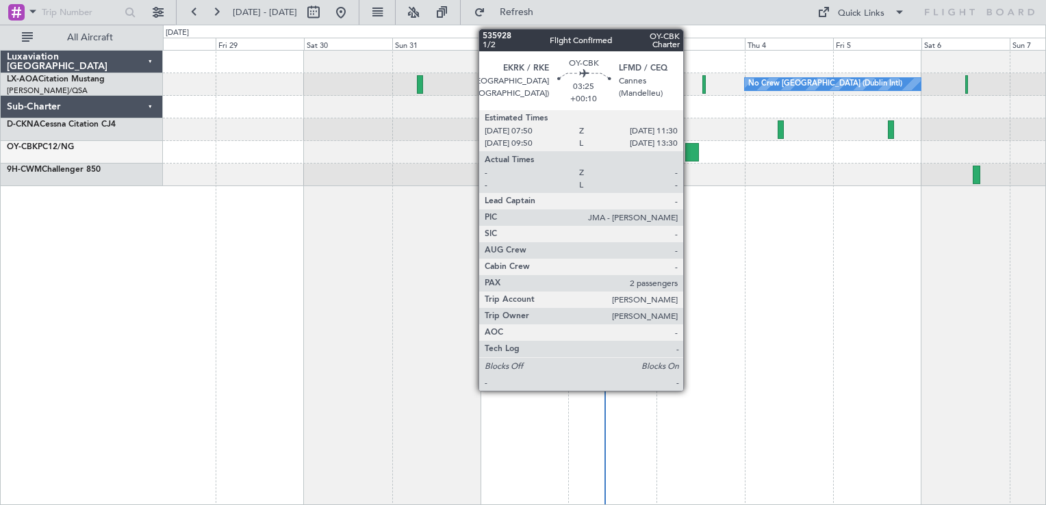
click at [687, 159] on div at bounding box center [692, 152] width 14 height 18
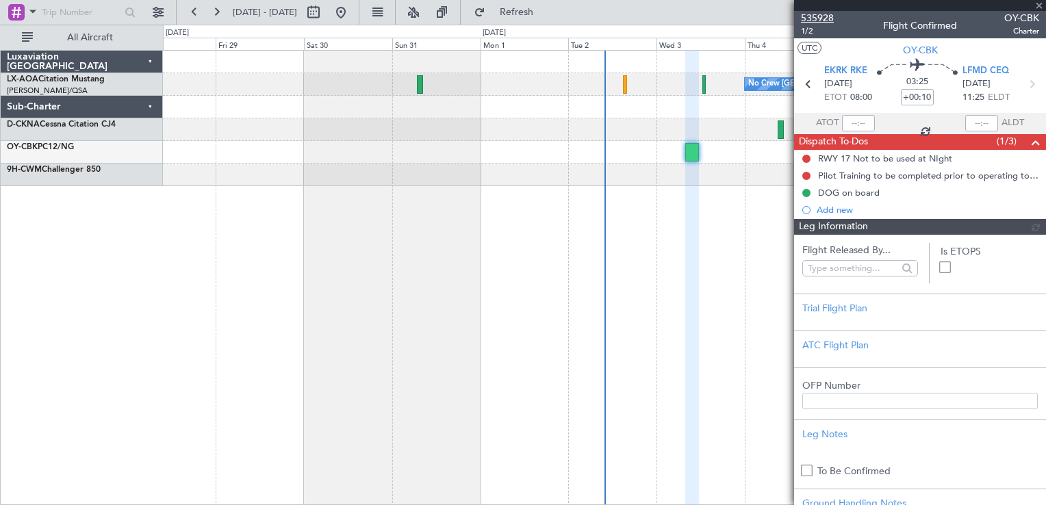
click at [807, 15] on span "535928" at bounding box center [817, 18] width 33 height 14
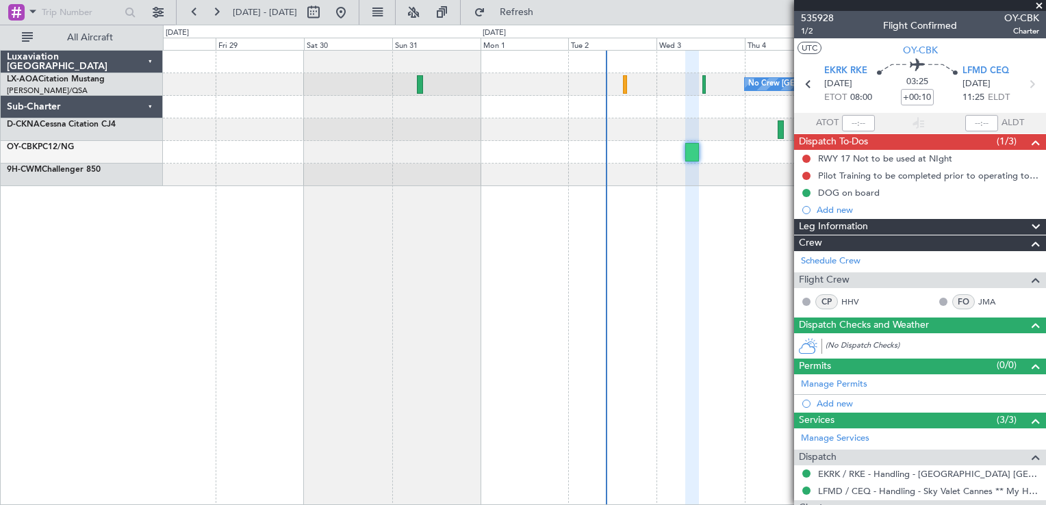
click at [1040, 5] on span at bounding box center [1039, 6] width 14 height 12
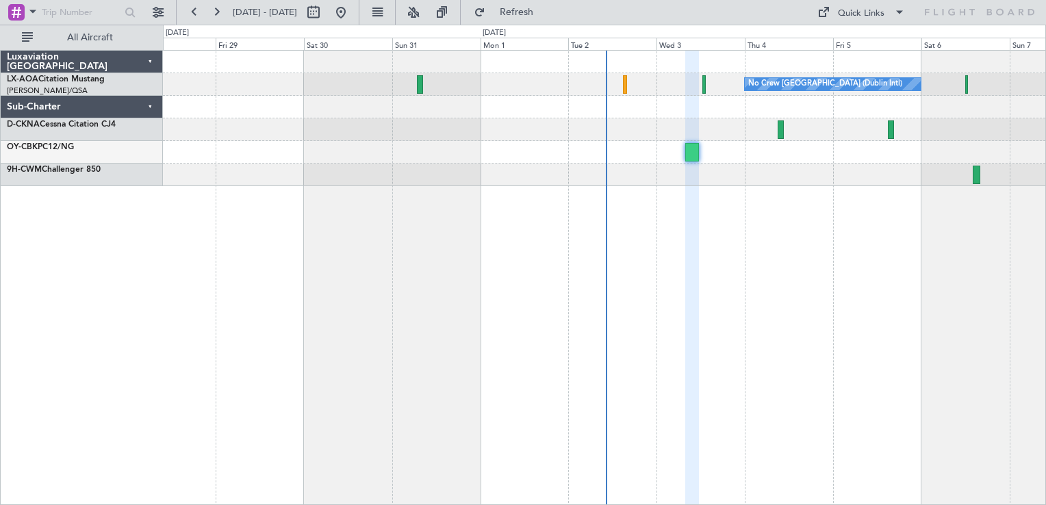
type input "0"
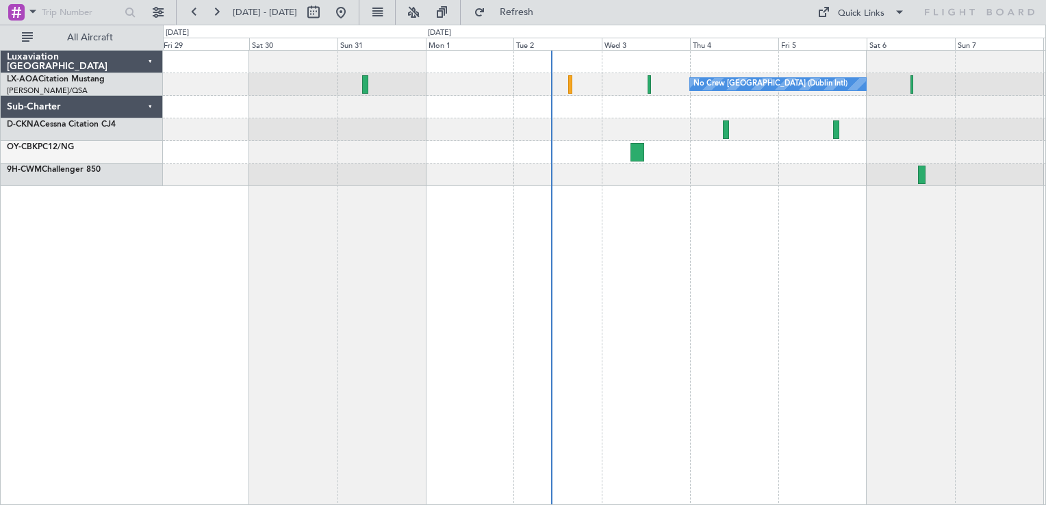
click at [753, 248] on div "No Crew [GEOGRAPHIC_DATA] (Dublin Intl) No Crew Barcelona ([GEOGRAPHIC_DATA])" at bounding box center [604, 277] width 883 height 455
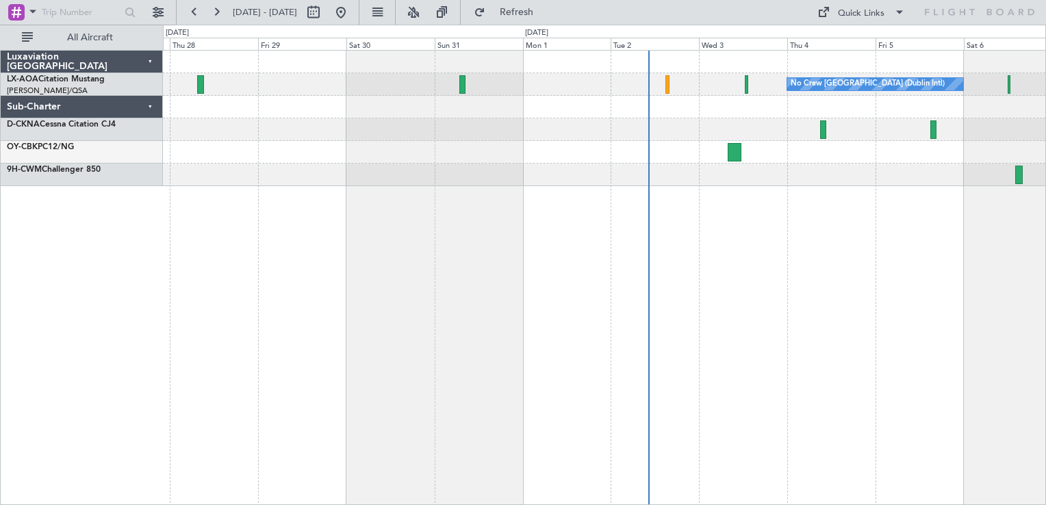
click at [1045, 226] on html "[DATE] - [DATE] Refresh Quick Links All Aircraft No Crew [GEOGRAPHIC_DATA] (Dub…" at bounding box center [523, 252] width 1046 height 505
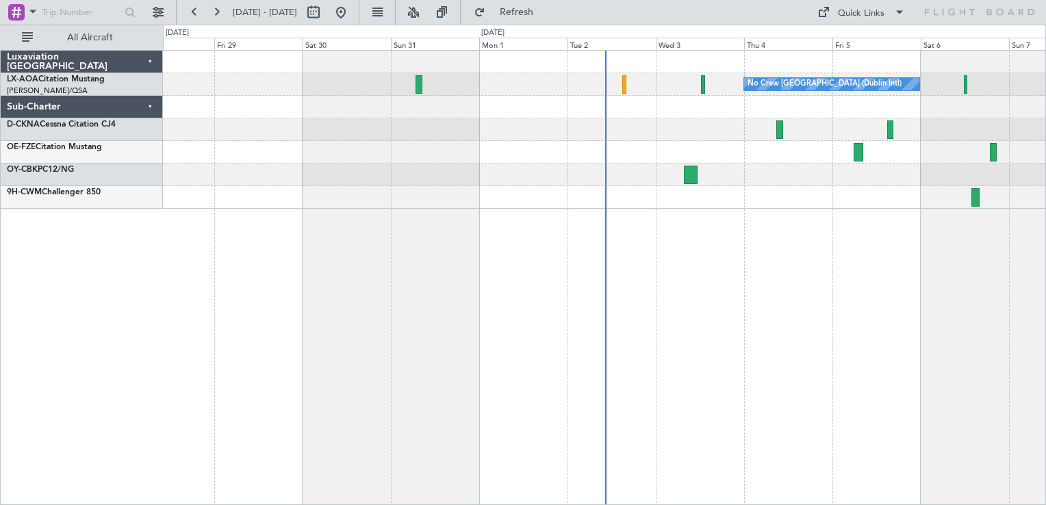
click at [682, 239] on div "No Crew [GEOGRAPHIC_DATA] (Dublin Intl) No Crew Barcelona ([GEOGRAPHIC_DATA])" at bounding box center [604, 277] width 883 height 455
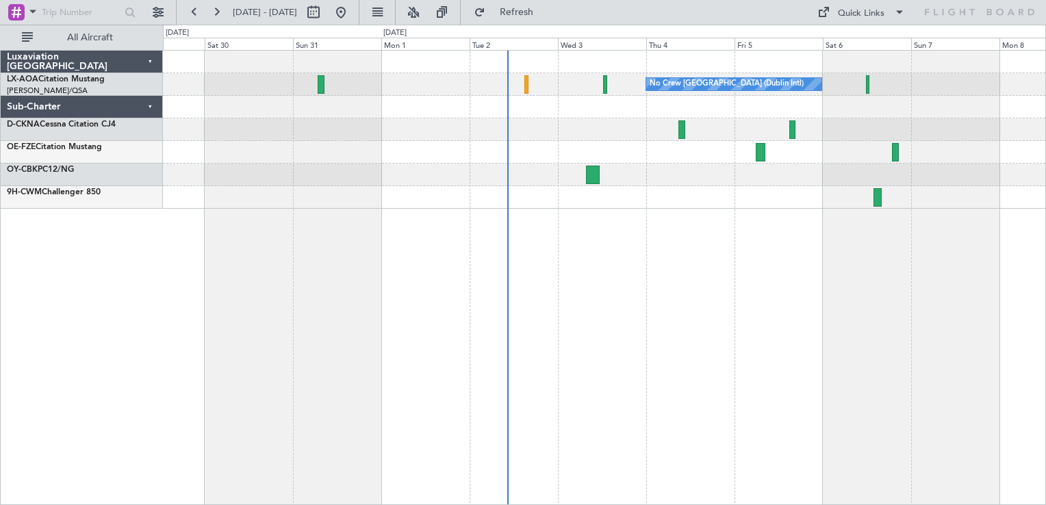
click at [794, 330] on div "No Crew Dublin (Dublin Intl) No Crew Sabadell" at bounding box center [604, 277] width 883 height 455
click at [352, 15] on button at bounding box center [341, 12] width 22 height 22
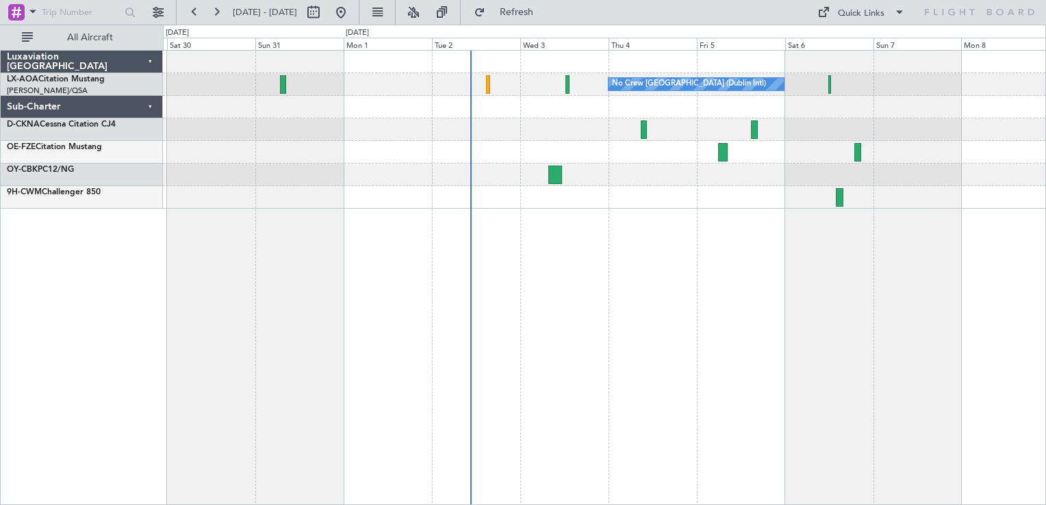
click at [543, 307] on div "No Crew Dublin (Dublin Intl) No Crew Sabadell" at bounding box center [604, 277] width 883 height 455
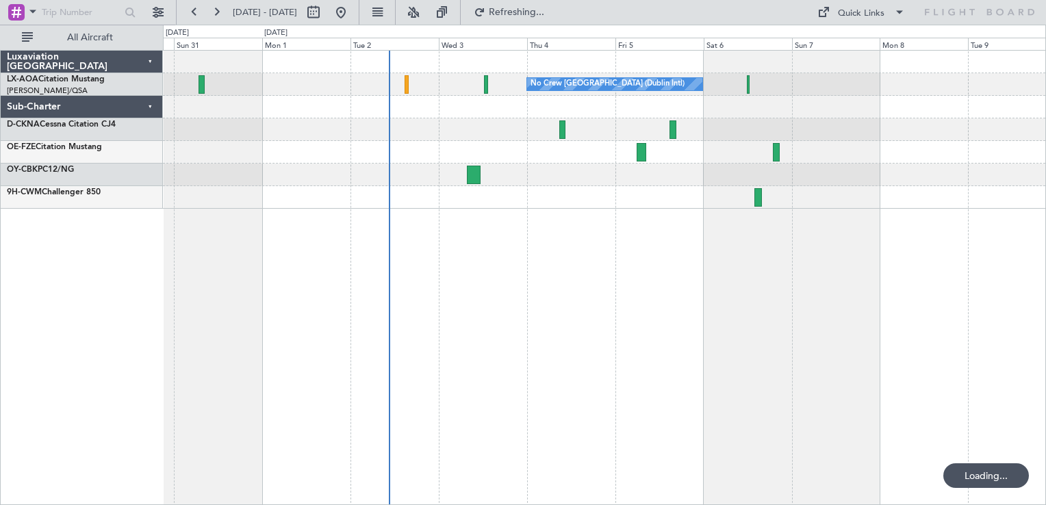
click at [498, 287] on div "No Crew Dublin (Dublin Intl) No Crew Sabadell" at bounding box center [604, 277] width 883 height 455
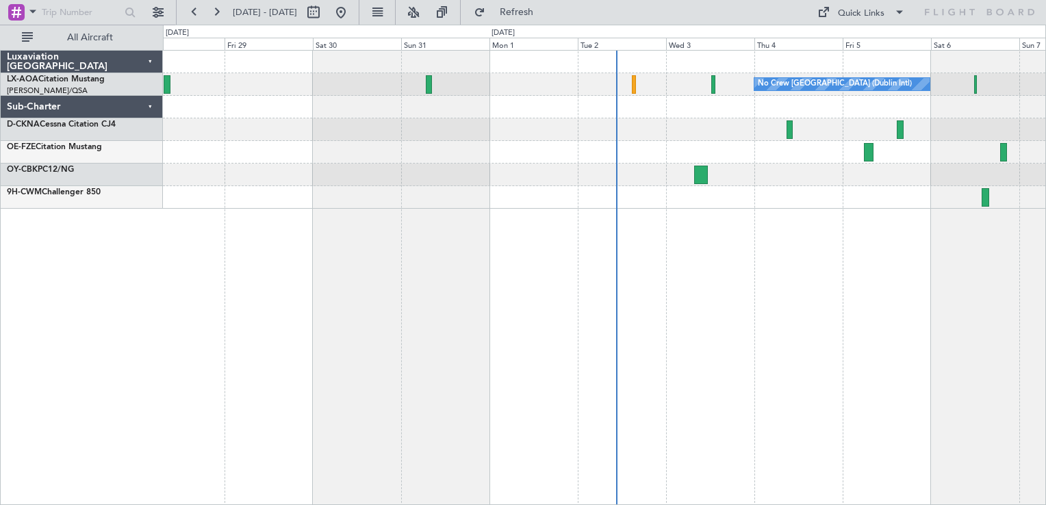
click at [734, 212] on div "No Crew [GEOGRAPHIC_DATA] (Dublin Intl) No Crew Barcelona ([GEOGRAPHIC_DATA])" at bounding box center [604, 277] width 883 height 455
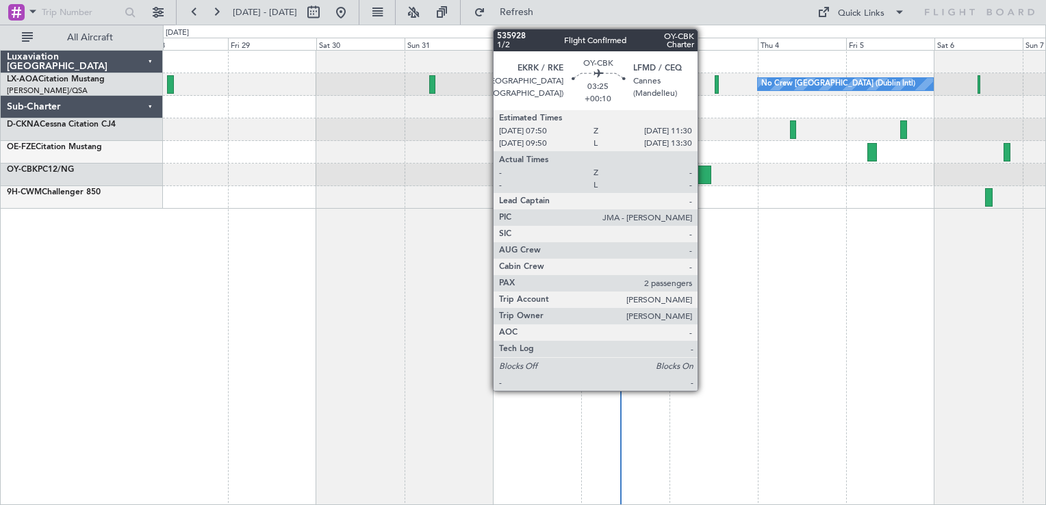
click at [703, 177] on div at bounding box center [704, 175] width 14 height 18
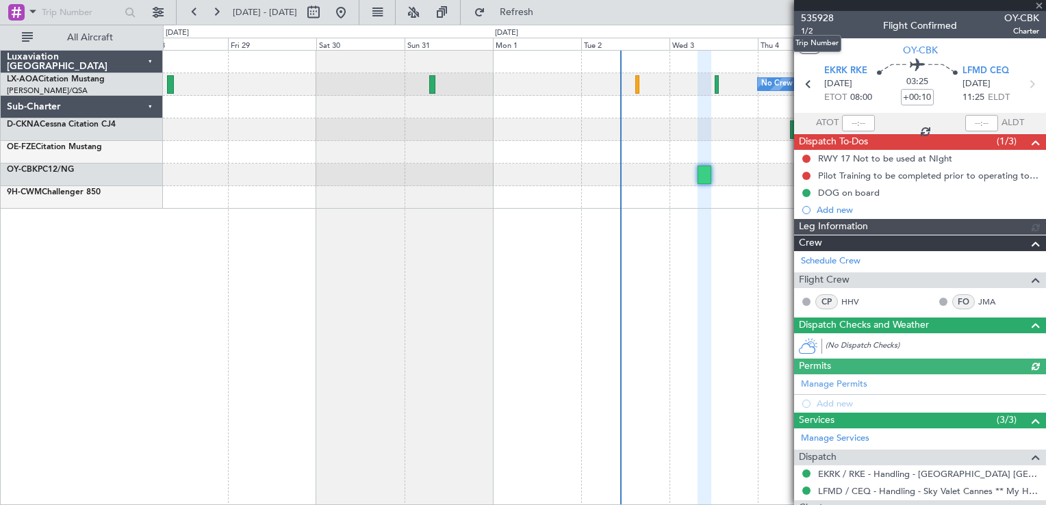
click at [817, 21] on span "535928" at bounding box center [817, 18] width 33 height 14
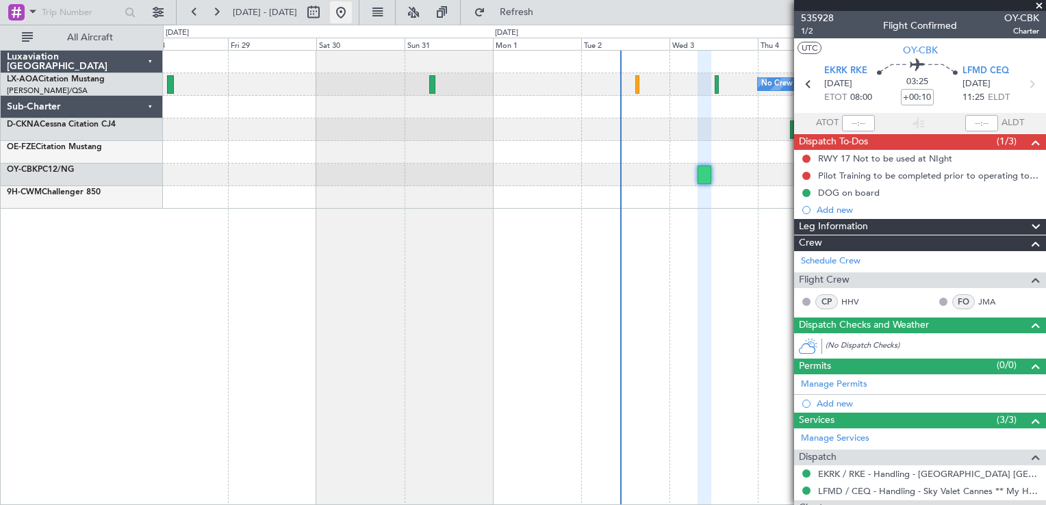
click at [352, 21] on button at bounding box center [341, 12] width 22 height 22
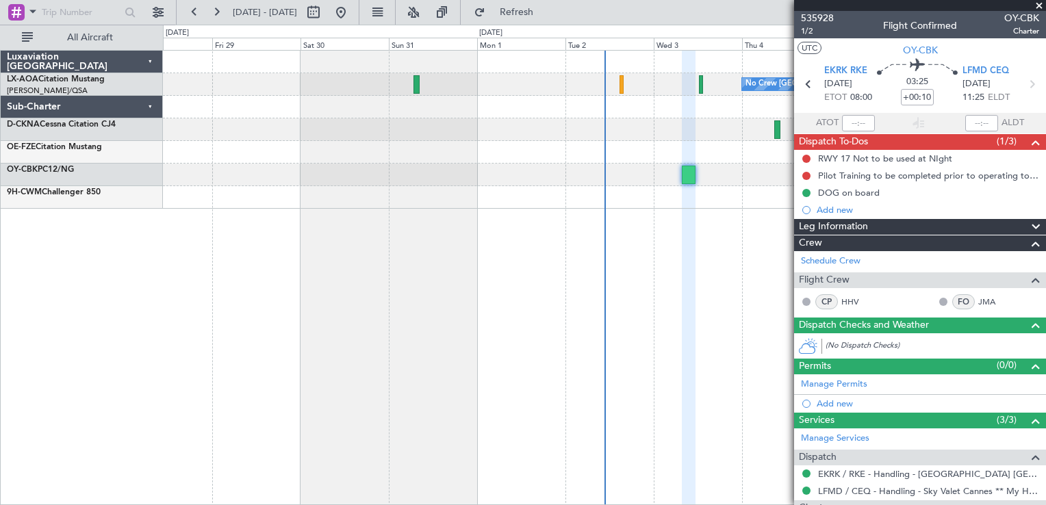
click at [1036, 4] on span at bounding box center [1039, 6] width 14 height 12
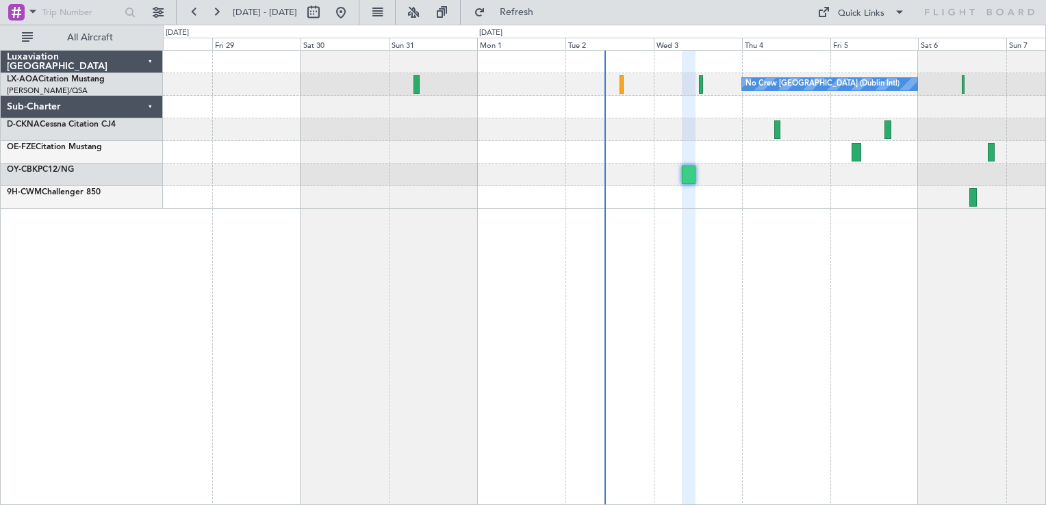
type input "0"
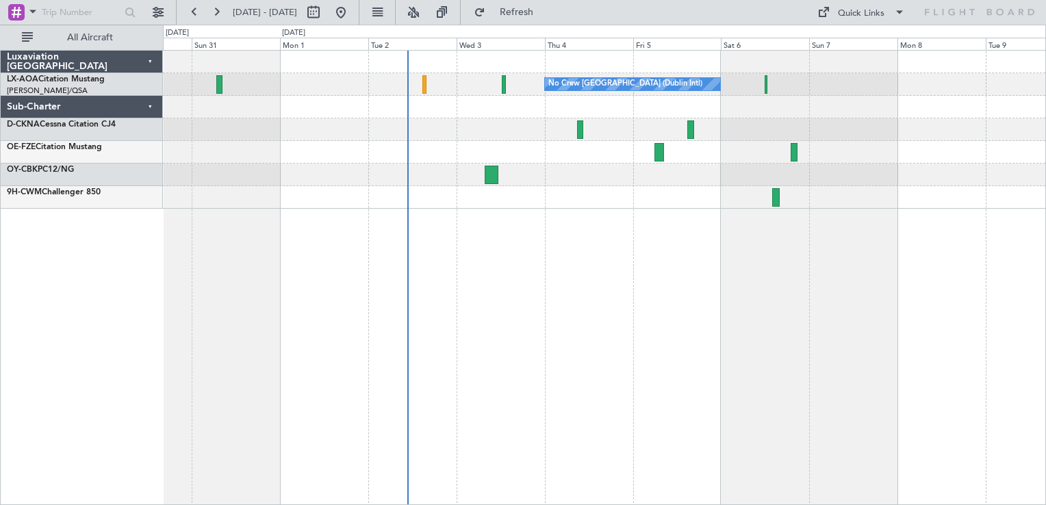
click at [430, 184] on div "No Crew Dublin (Dublin Intl) No Crew Sabadell" at bounding box center [604, 277] width 883 height 455
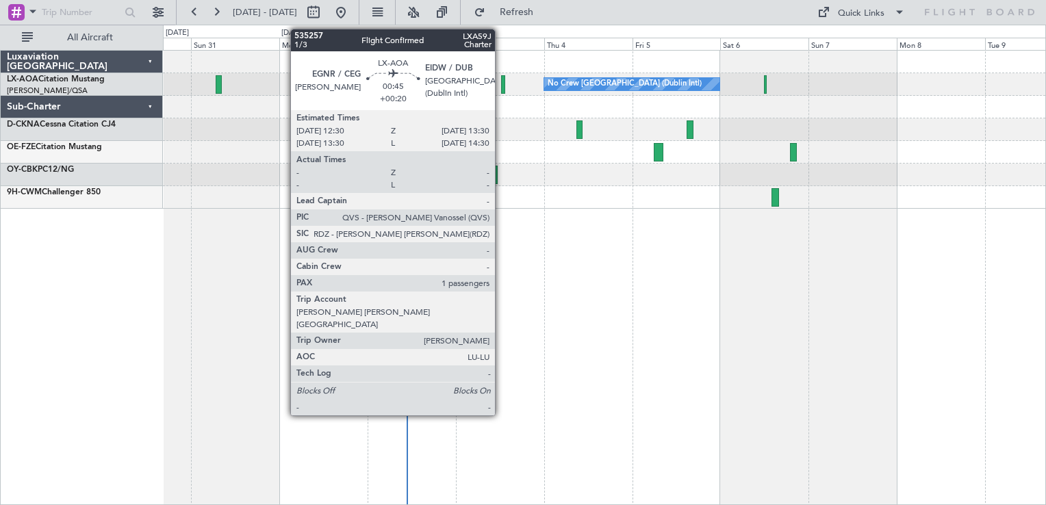
click at [501, 81] on div at bounding box center [503, 84] width 4 height 18
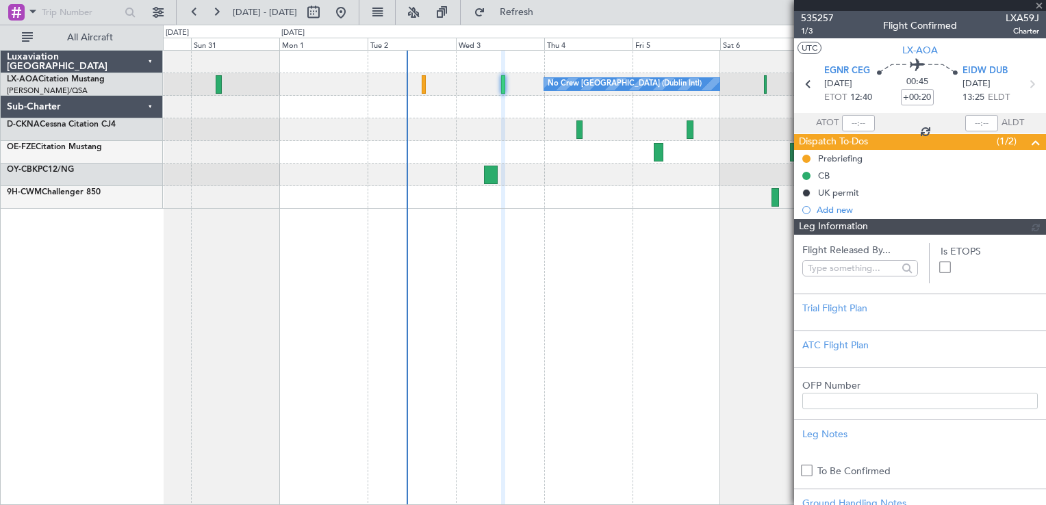
click at [808, 19] on span "535257" at bounding box center [817, 18] width 33 height 14
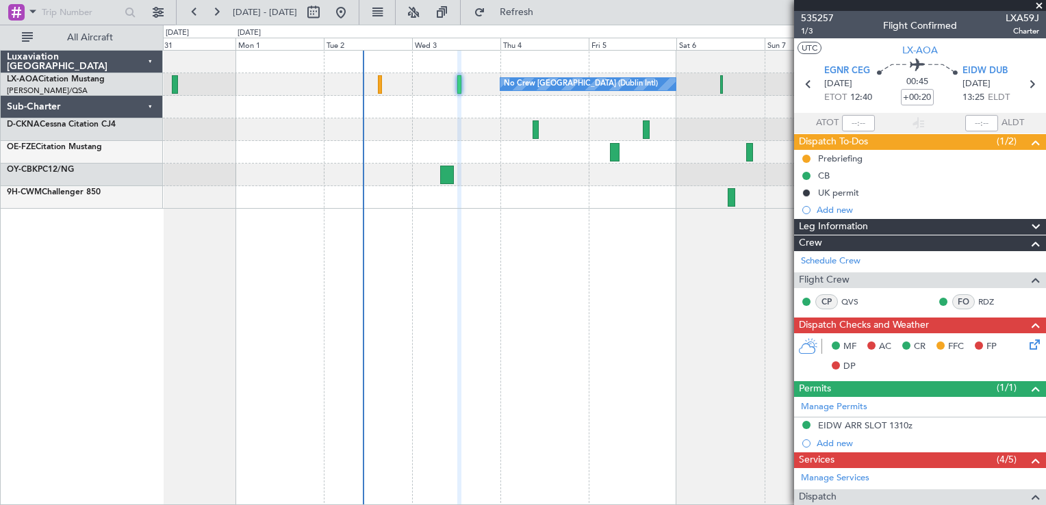
click at [610, 196] on div at bounding box center [604, 197] width 882 height 23
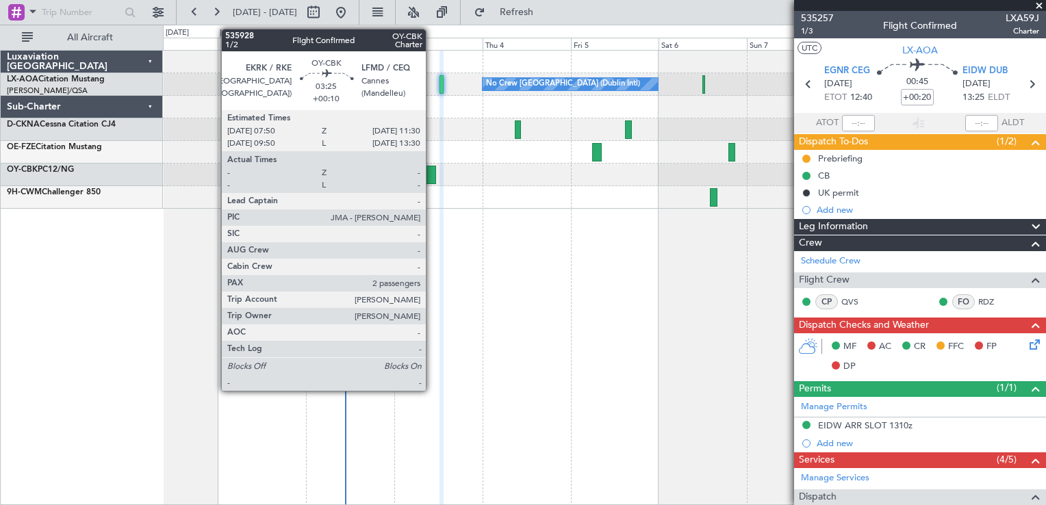
click at [432, 172] on div at bounding box center [429, 175] width 14 height 18
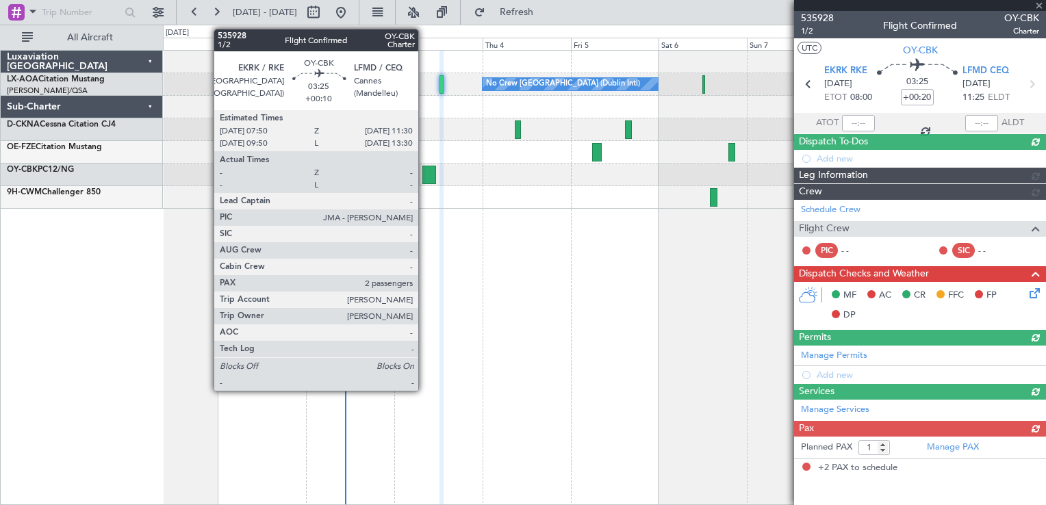
type input "+00:10"
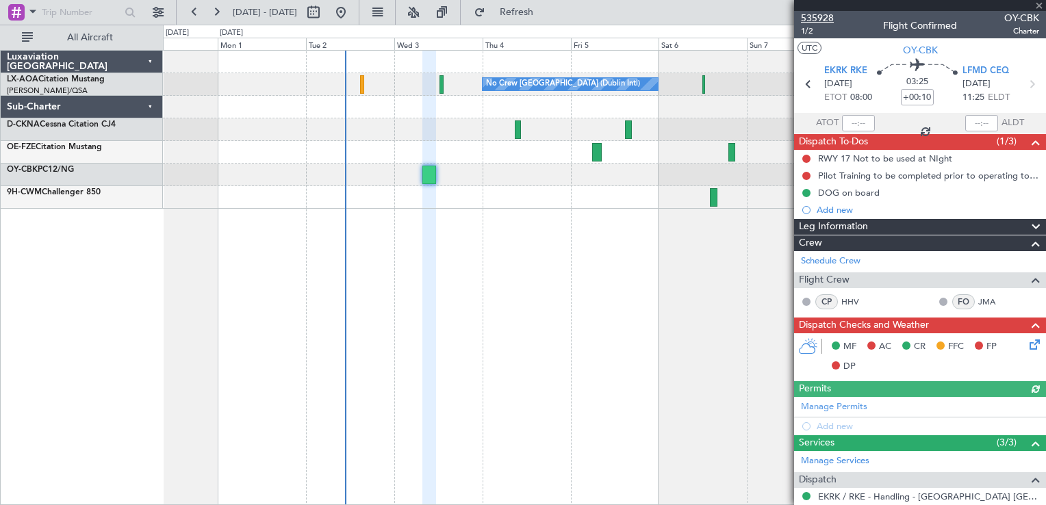
click at [805, 20] on span "535928" at bounding box center [817, 18] width 33 height 14
click at [1038, 4] on span at bounding box center [1039, 6] width 14 height 12
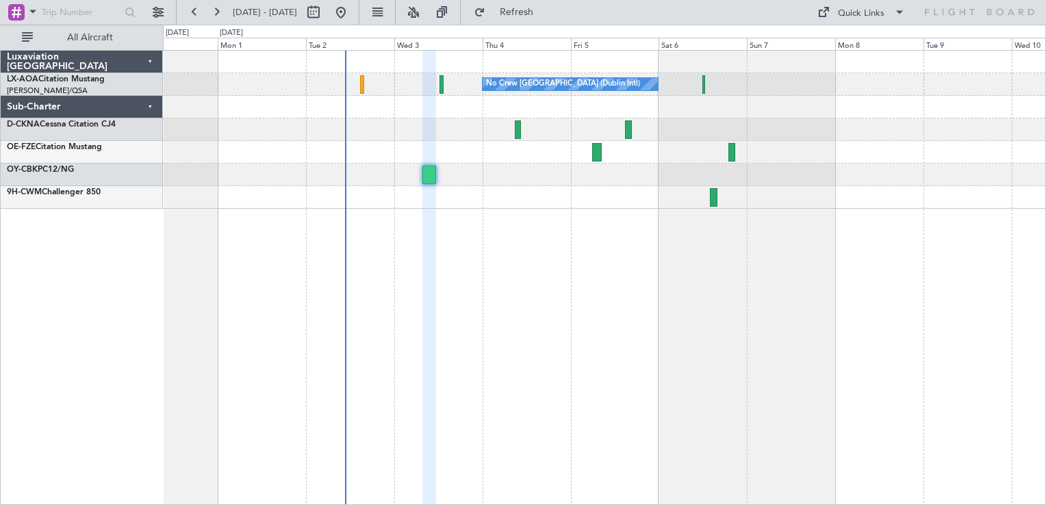
type input "0"
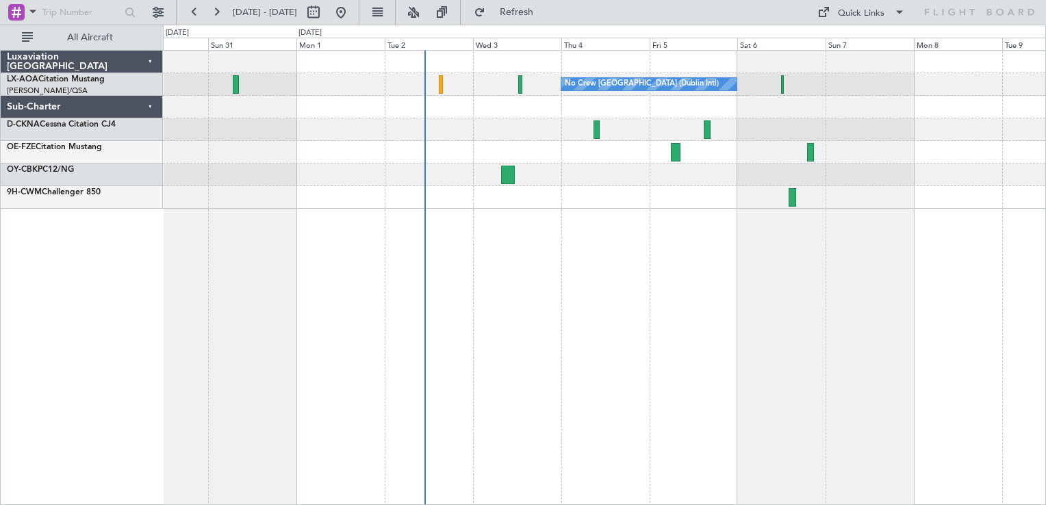
click at [708, 261] on div "No Crew Dublin (Dublin Intl) No Crew Sabadell" at bounding box center [604, 277] width 883 height 455
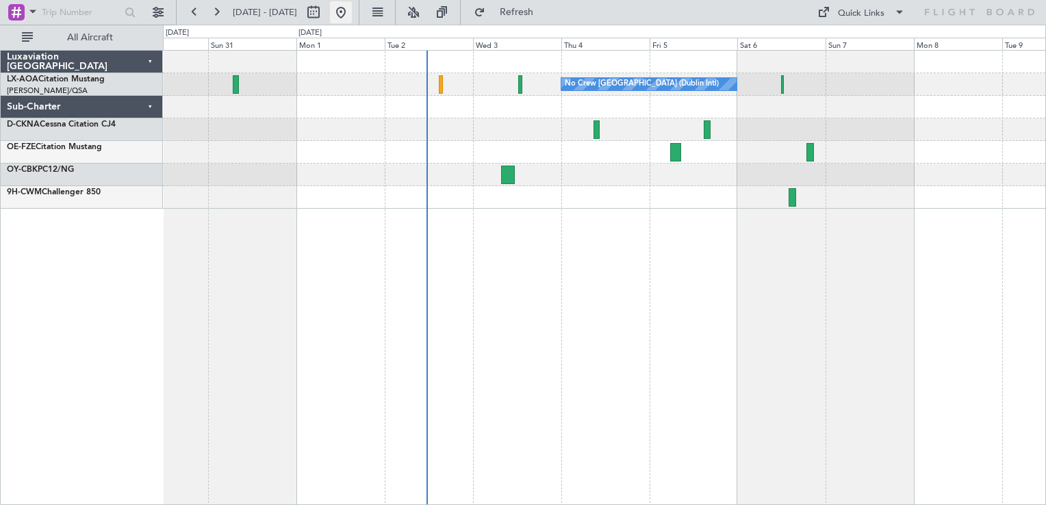
click at [352, 3] on button at bounding box center [341, 12] width 22 height 22
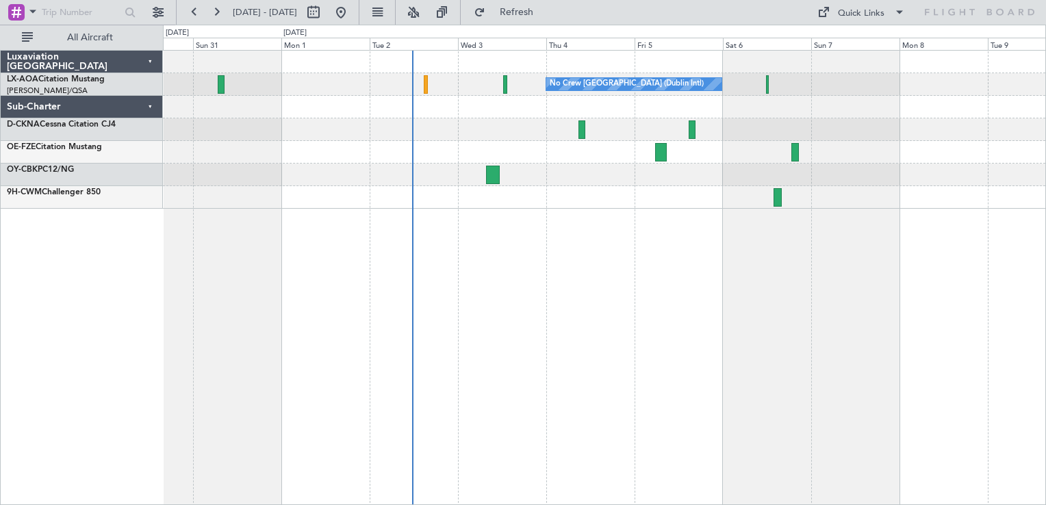
click at [630, 150] on div "No Crew Dublin (Dublin Intl) No Crew Sabadell" at bounding box center [604, 130] width 882 height 158
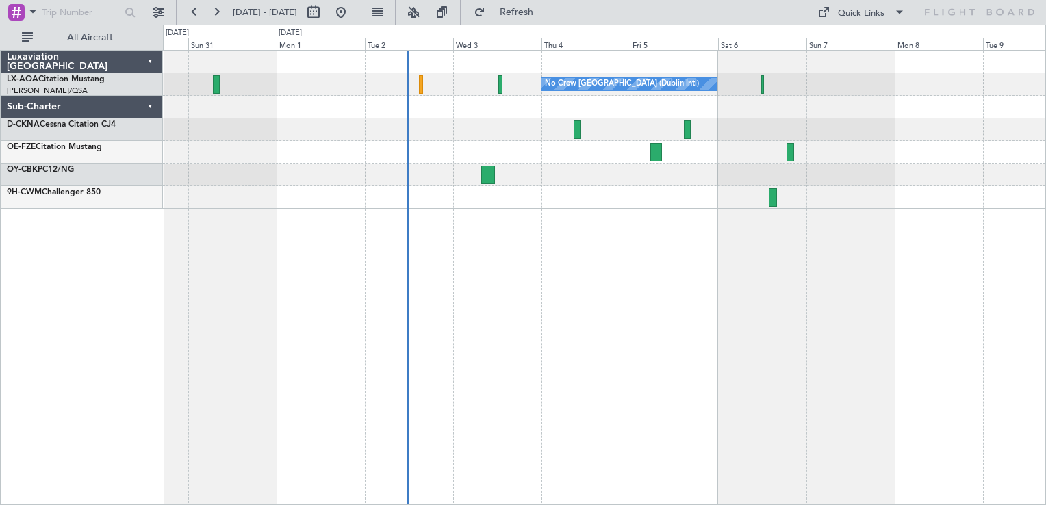
click at [528, 157] on div at bounding box center [604, 152] width 882 height 23
click at [492, 244] on div "No Crew Dublin (Dublin Intl) No Crew Sabadell" at bounding box center [604, 277] width 883 height 455
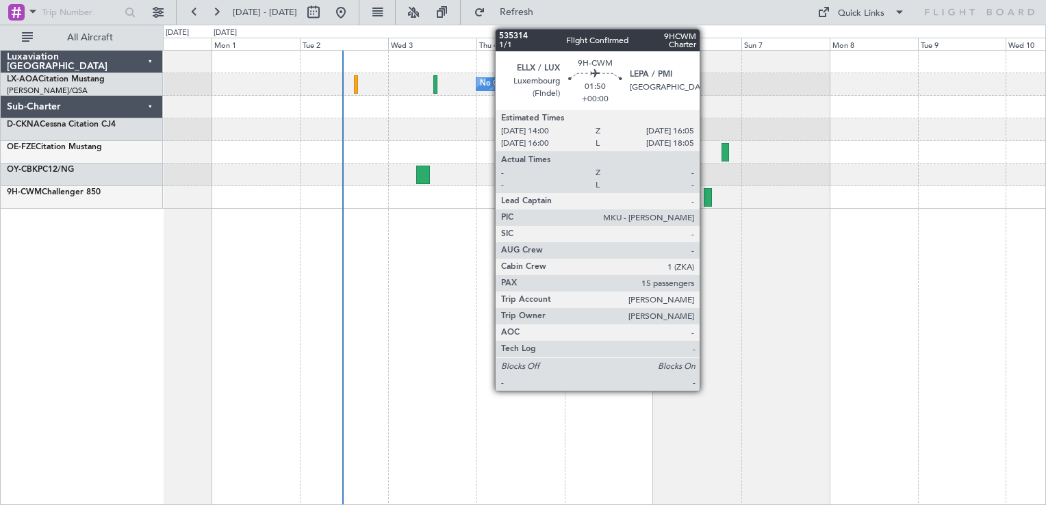
click at [705, 198] on div at bounding box center [707, 197] width 8 height 18
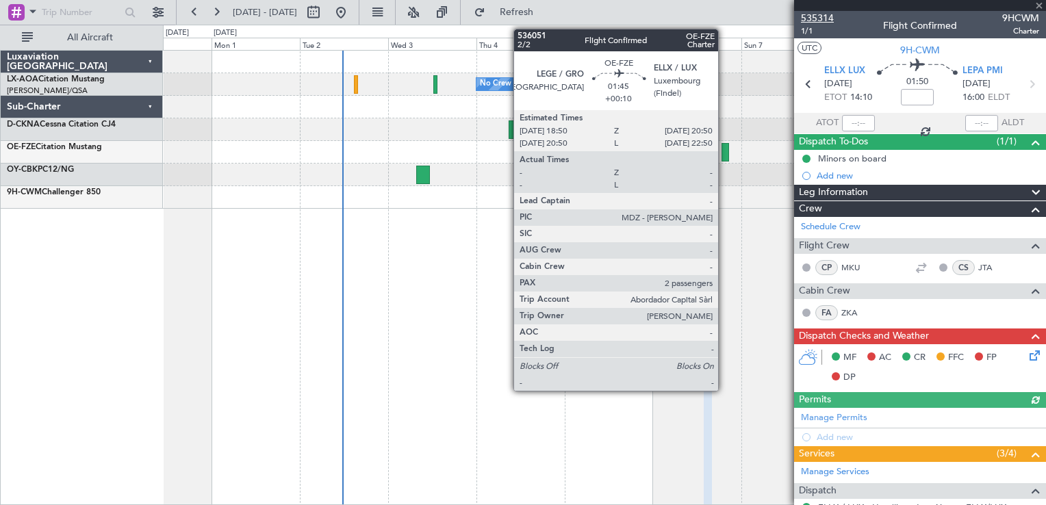
click at [824, 15] on span "535314" at bounding box center [817, 18] width 33 height 14
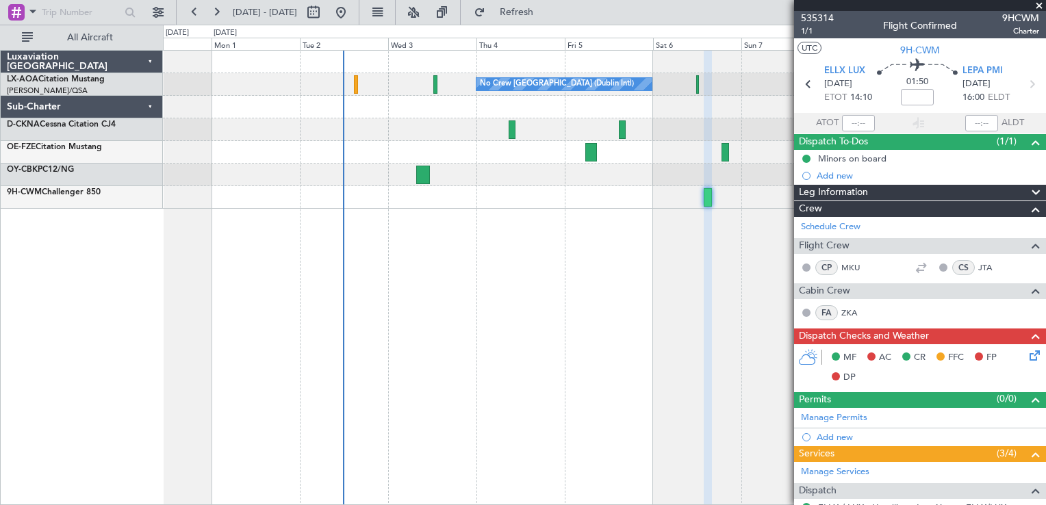
click at [1040, 3] on span at bounding box center [1039, 6] width 14 height 12
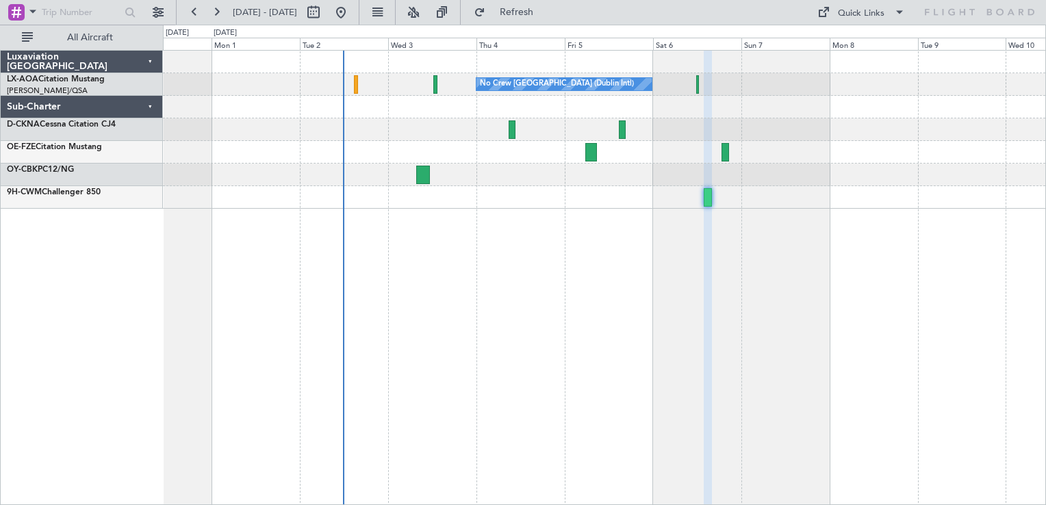
type input "0"
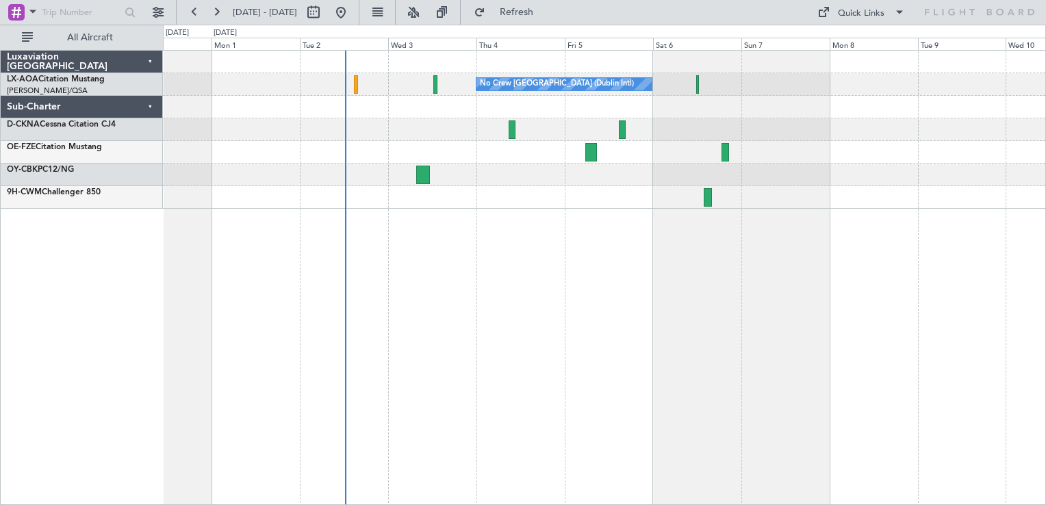
click at [359, 23] on fb-range-datepicker "31 Aug 2025 - 10 Sep 2025" at bounding box center [267, 12] width 183 height 25
click at [352, 11] on button at bounding box center [341, 12] width 22 height 22
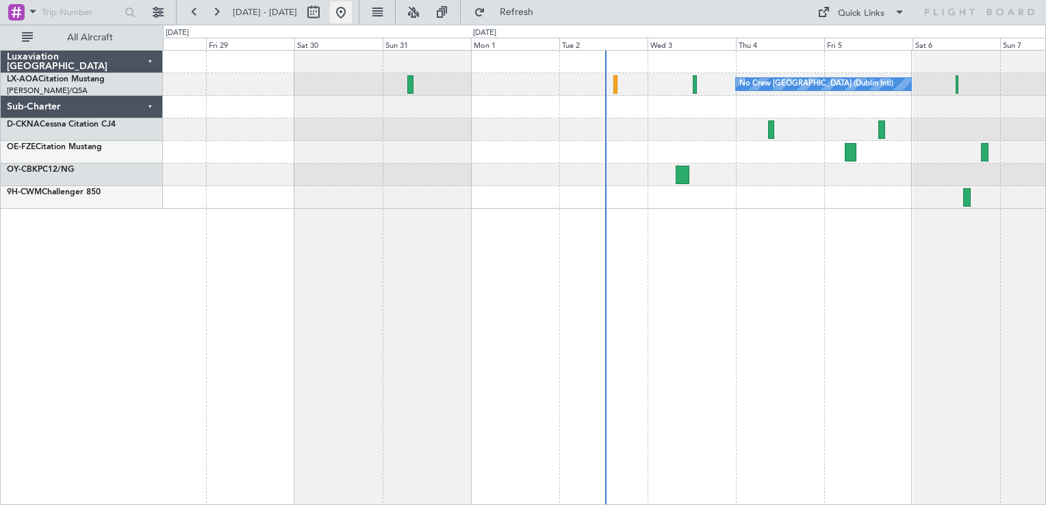
click at [352, 14] on button at bounding box center [341, 12] width 22 height 22
click at [352, 6] on button at bounding box center [341, 12] width 22 height 22
click at [534, 219] on div "No Crew [GEOGRAPHIC_DATA] (Dublin Intl) No Crew Barcelona ([GEOGRAPHIC_DATA])" at bounding box center [604, 277] width 883 height 455
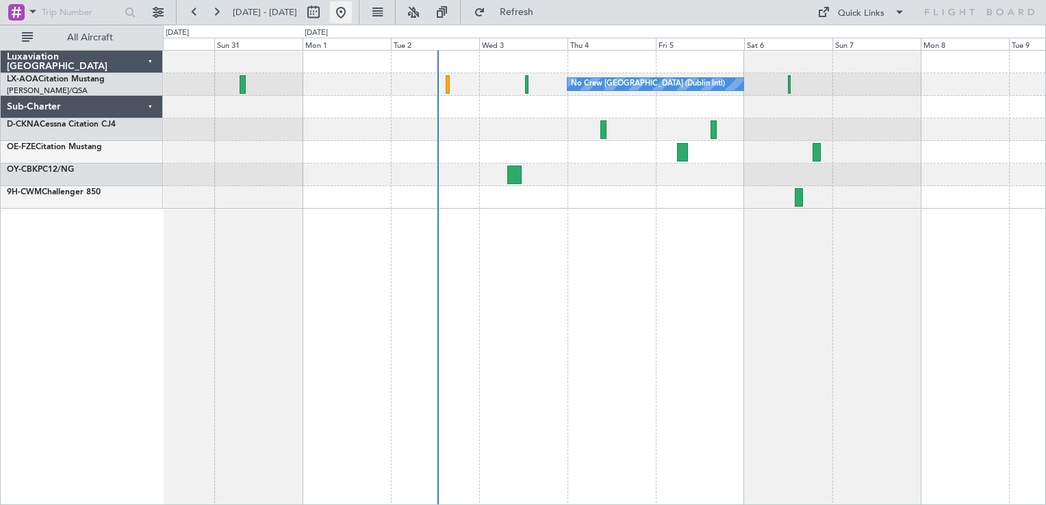
click at [352, 10] on button at bounding box center [341, 12] width 22 height 22
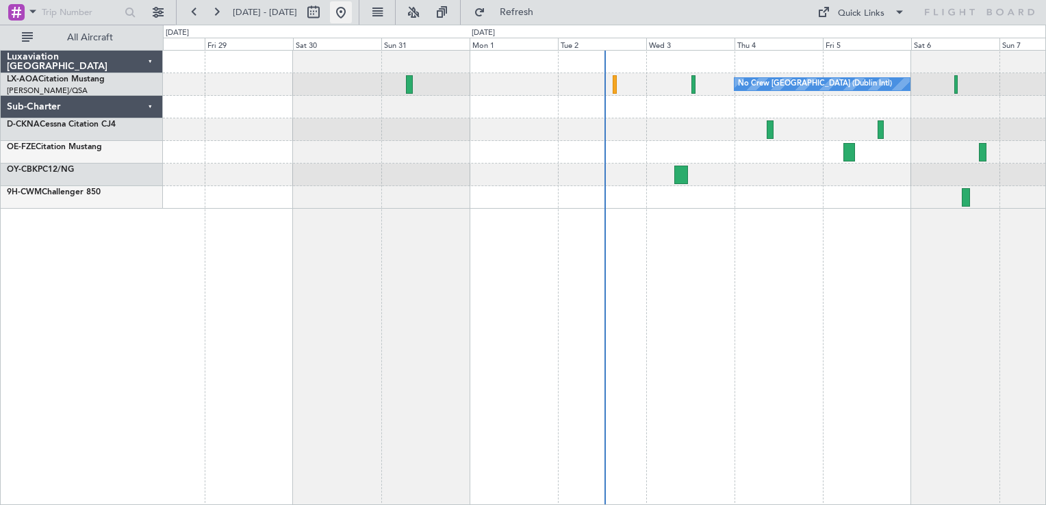
click at [352, 12] on button at bounding box center [341, 12] width 22 height 22
